Goal: Task Accomplishment & Management: Manage account settings

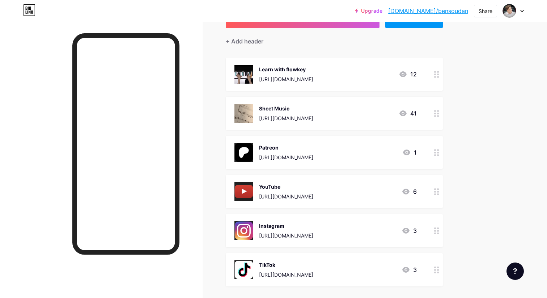
scroll to position [48, 0]
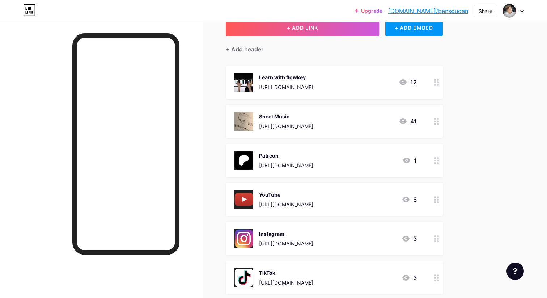
click at [520, 10] on icon at bounding box center [522, 11] width 4 height 3
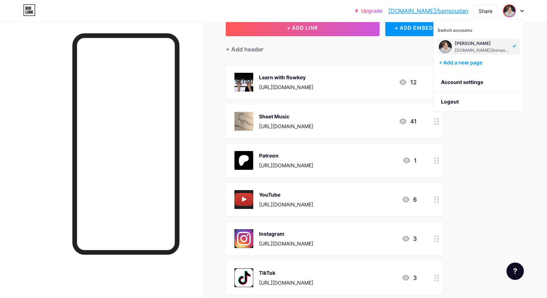
click at [495, 149] on div "Upgrade [DOMAIN_NAME]/bensou... [DOMAIN_NAME]/bensoudan Share Switch accounts […" at bounding box center [273, 165] width 547 height 427
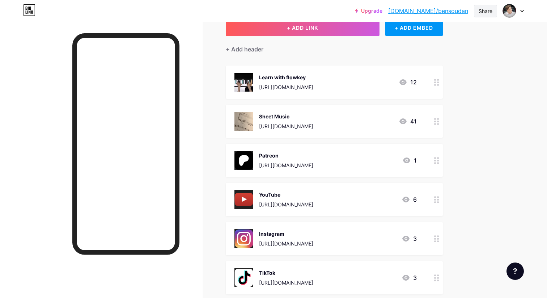
click at [485, 10] on div "Share" at bounding box center [485, 11] width 14 height 8
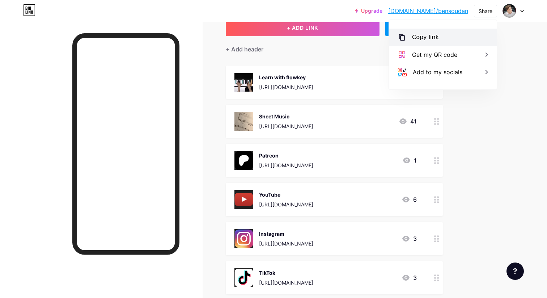
click at [451, 37] on div "Copy link" at bounding box center [443, 37] width 108 height 17
click at [521, 14] on div at bounding box center [513, 10] width 21 height 13
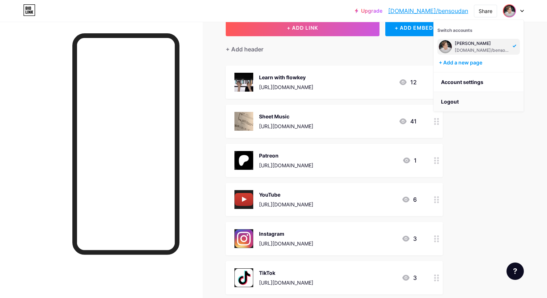
click at [466, 101] on li "Logout" at bounding box center [479, 102] width 90 height 20
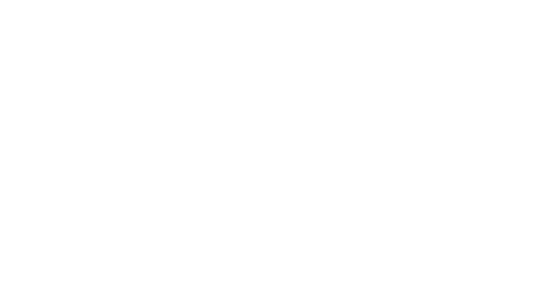
scroll to position [0, 0]
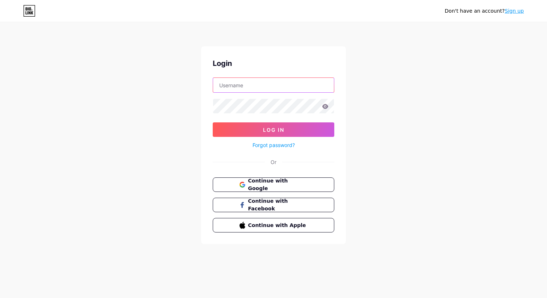
click at [272, 91] on input "text" at bounding box center [273, 85] width 121 height 14
type input "[EMAIL_ADDRESS][DOMAIN_NAME]"
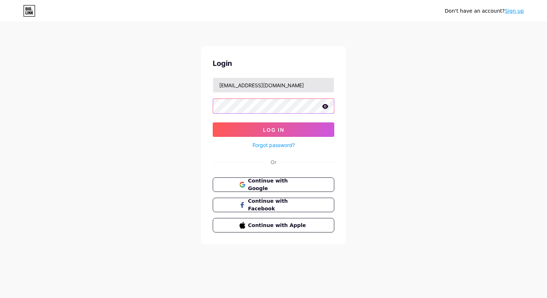
click at [213, 122] on button "Log In" at bounding box center [273, 129] width 121 height 14
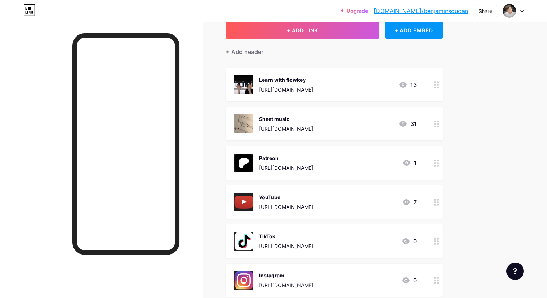
scroll to position [31, 0]
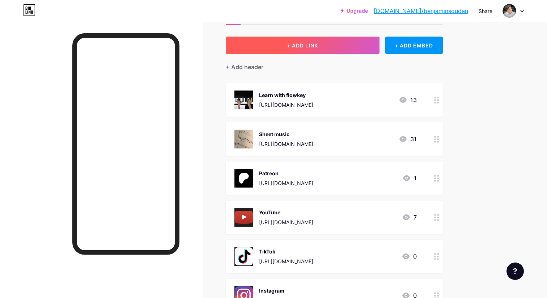
click at [272, 40] on button "+ ADD LINK" at bounding box center [303, 45] width 154 height 17
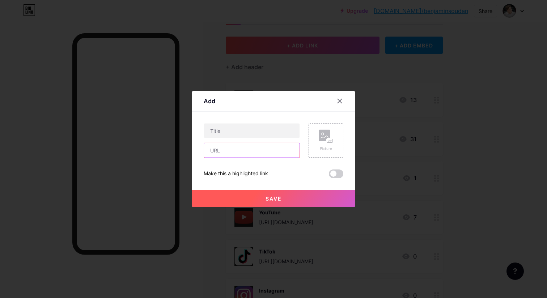
click at [234, 149] on input "text" at bounding box center [251, 150] width 95 height 14
paste input "https://bio.link/bensoudan"
type input "https://bio.link/bensoudan"
click at [264, 134] on input "text" at bounding box center [251, 130] width 95 height 14
type input "donner"
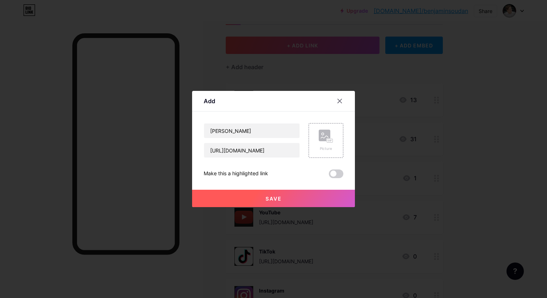
click at [285, 195] on button "Save" at bounding box center [273, 197] width 163 height 17
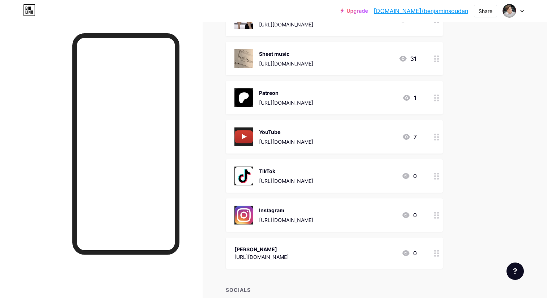
scroll to position [112, 0]
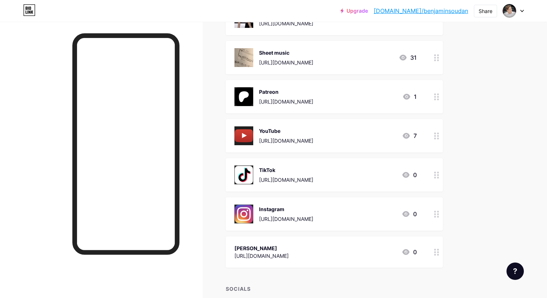
click at [435, 250] on icon at bounding box center [436, 251] width 5 height 7
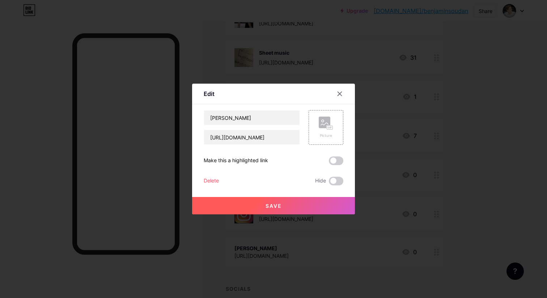
click at [215, 179] on div "Delete" at bounding box center [211, 180] width 15 height 9
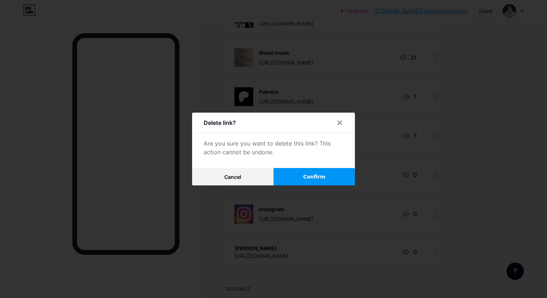
click at [285, 177] on button "Confirm" at bounding box center [313, 176] width 81 height 17
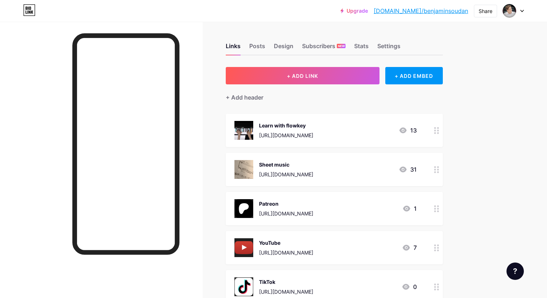
scroll to position [0, 0]
click at [519, 12] on div at bounding box center [513, 10] width 21 height 13
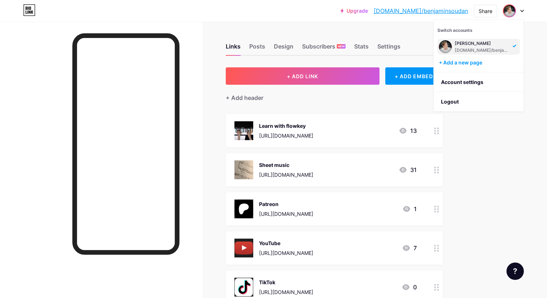
click at [481, 216] on div "Upgrade [DOMAIN_NAME]/benjam... [DOMAIN_NAME]/benjaminsoudan Share Switch accou…" at bounding box center [273, 213] width 547 height 427
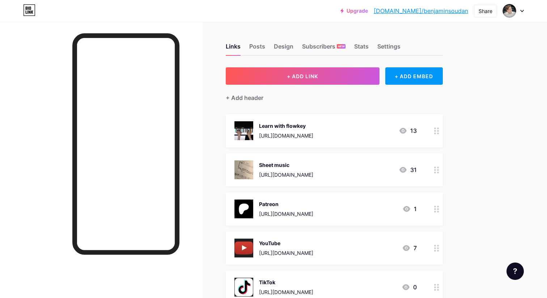
click at [437, 209] on circle at bounding box center [438, 209] width 2 height 2
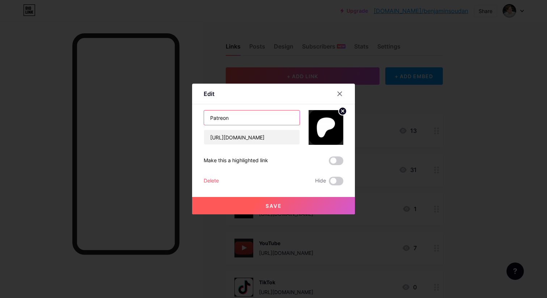
click at [222, 119] on input "Patreon" at bounding box center [251, 117] width 95 height 14
click at [234, 119] on input "Patreon" at bounding box center [251, 117] width 95 height 14
type input "Patreon (MIDI)"
click at [265, 212] on button "Save" at bounding box center [273, 205] width 163 height 17
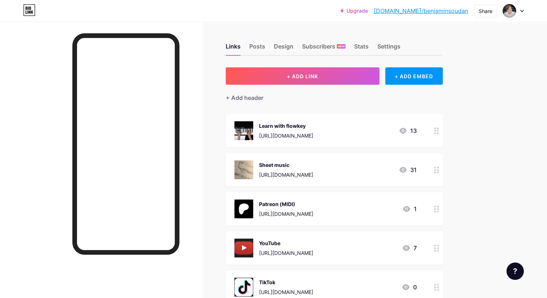
click at [436, 209] on icon at bounding box center [436, 208] width 5 height 7
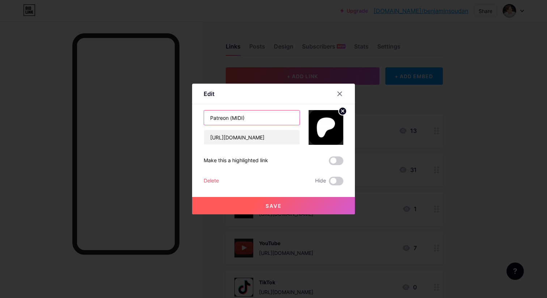
drag, startPoint x: 248, startPoint y: 117, endPoint x: 194, endPoint y: 117, distance: 54.2
click at [194, 117] on div "Edit Content YouTube Play YouTube video without leaving your page. ADD Vimeo Pl…" at bounding box center [273, 149] width 163 height 131
type input "MIDI"
click at [244, 208] on button "Save" at bounding box center [273, 205] width 163 height 17
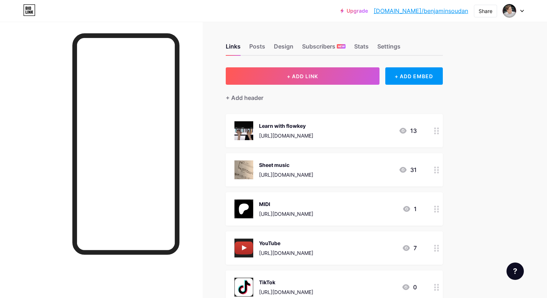
click at [435, 207] on icon at bounding box center [436, 208] width 5 height 7
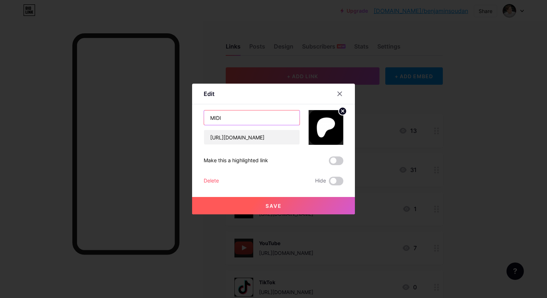
click at [240, 121] on input "MIDI" at bounding box center [251, 117] width 95 height 14
type input "MIDI files"
click at [287, 206] on button "Save" at bounding box center [273, 205] width 163 height 17
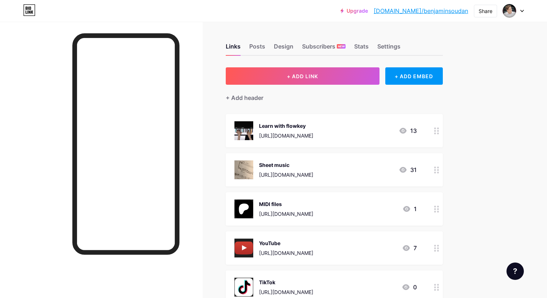
click at [521, 10] on icon at bounding box center [522, 11] width 4 height 3
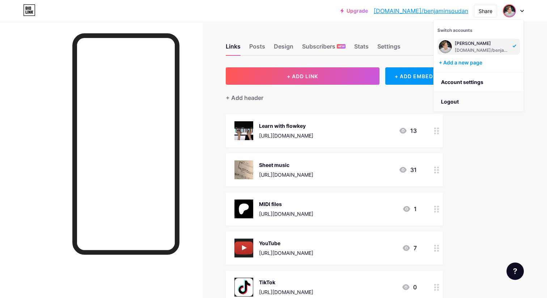
click at [458, 101] on li "Logout" at bounding box center [479, 102] width 90 height 20
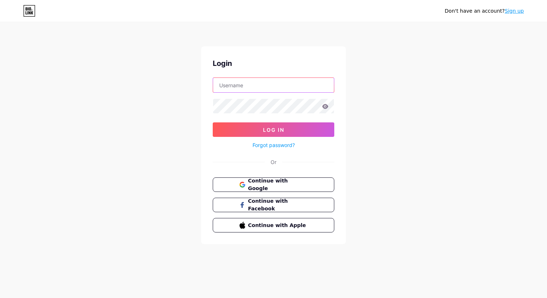
click at [279, 89] on input "text" at bounding box center [273, 85] width 121 height 14
type input "benjamin.soudan.bs@gmail.com"
click at [213, 122] on button "Log In" at bounding box center [273, 129] width 121 height 14
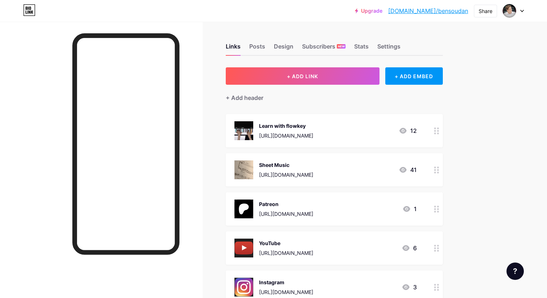
click at [431, 209] on div at bounding box center [436, 208] width 12 height 33
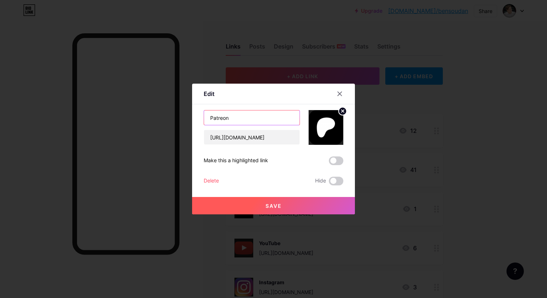
click at [221, 116] on input "Patreon" at bounding box center [251, 117] width 95 height 14
type input "MIDI files"
click at [270, 206] on span "Save" at bounding box center [273, 205] width 16 height 6
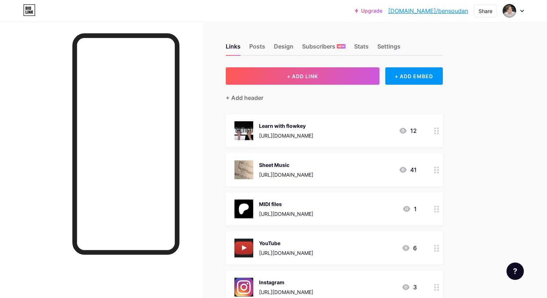
click at [520, 9] on div at bounding box center [513, 10] width 21 height 13
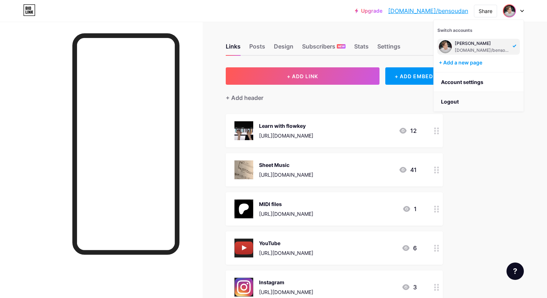
click at [453, 101] on li "Logout" at bounding box center [479, 102] width 90 height 20
